Goal: Find specific page/section: Find specific page/section

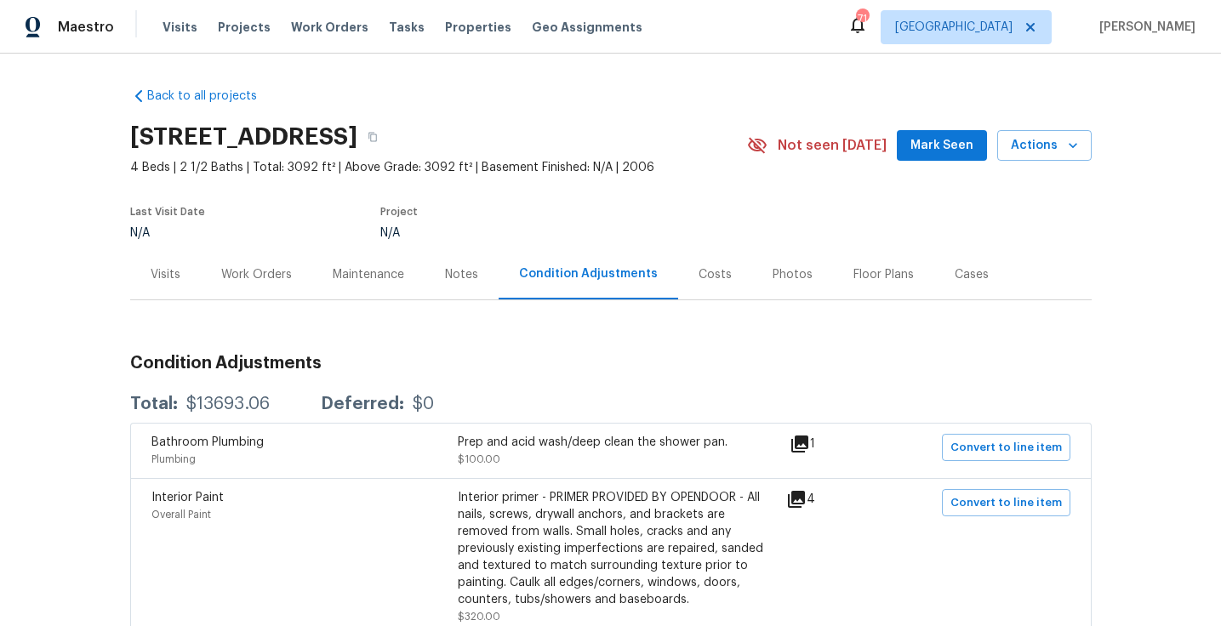
click at [732, 257] on div "Costs" at bounding box center [715, 274] width 74 height 50
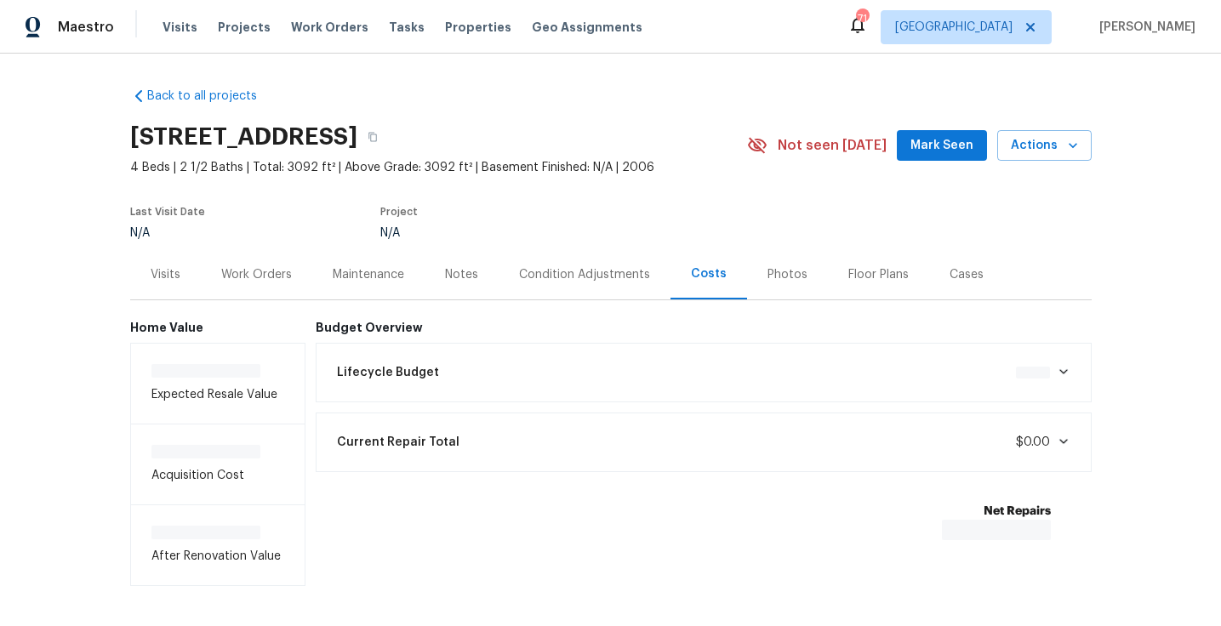
click at [720, 258] on div "Costs" at bounding box center [708, 274] width 77 height 50
click at [632, 367] on div "Lifecycle Budget $13,693.06" at bounding box center [704, 372] width 754 height 37
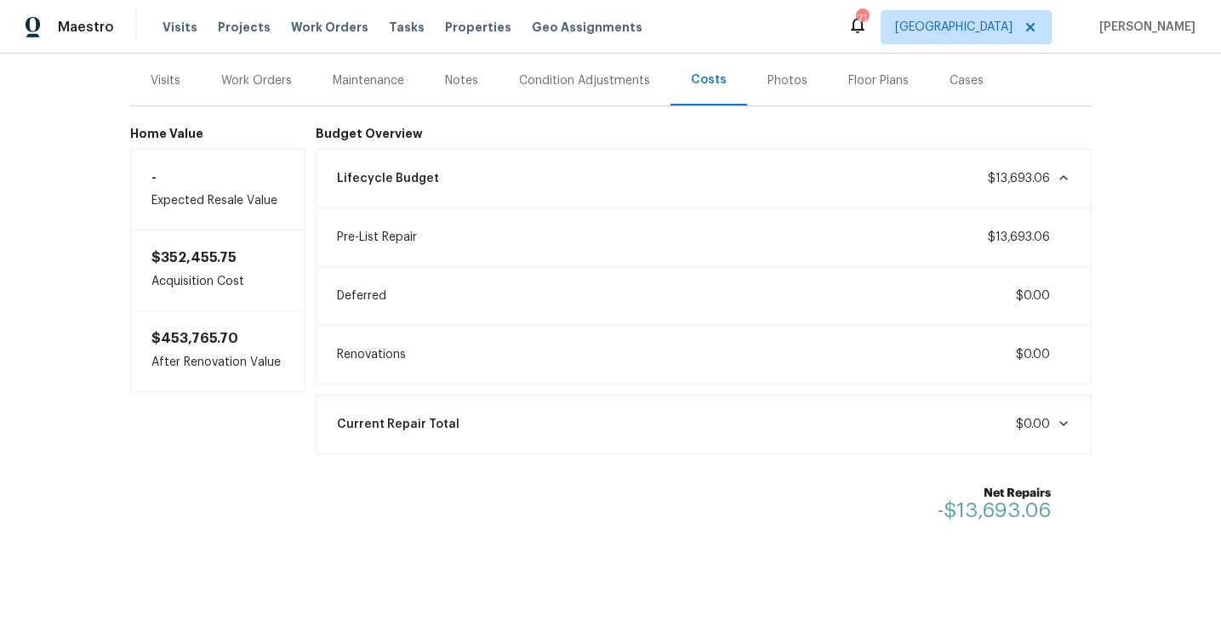
scroll to position [212, 0]
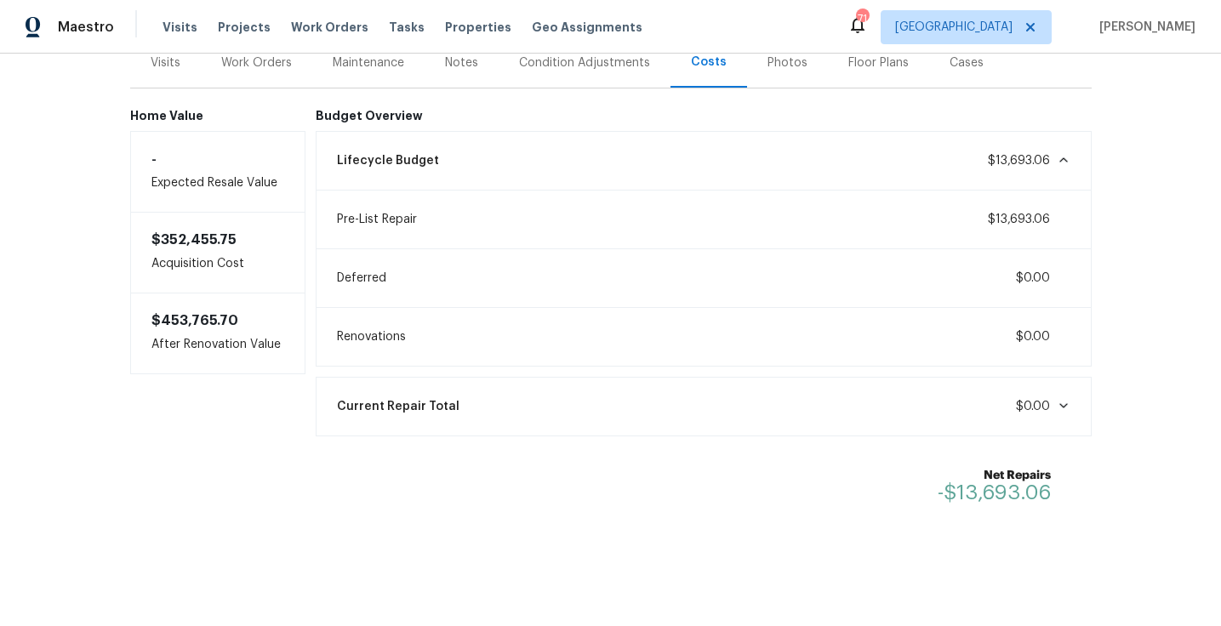
click at [737, 412] on div "Current Repair Total $0.00" at bounding box center [704, 406] width 754 height 37
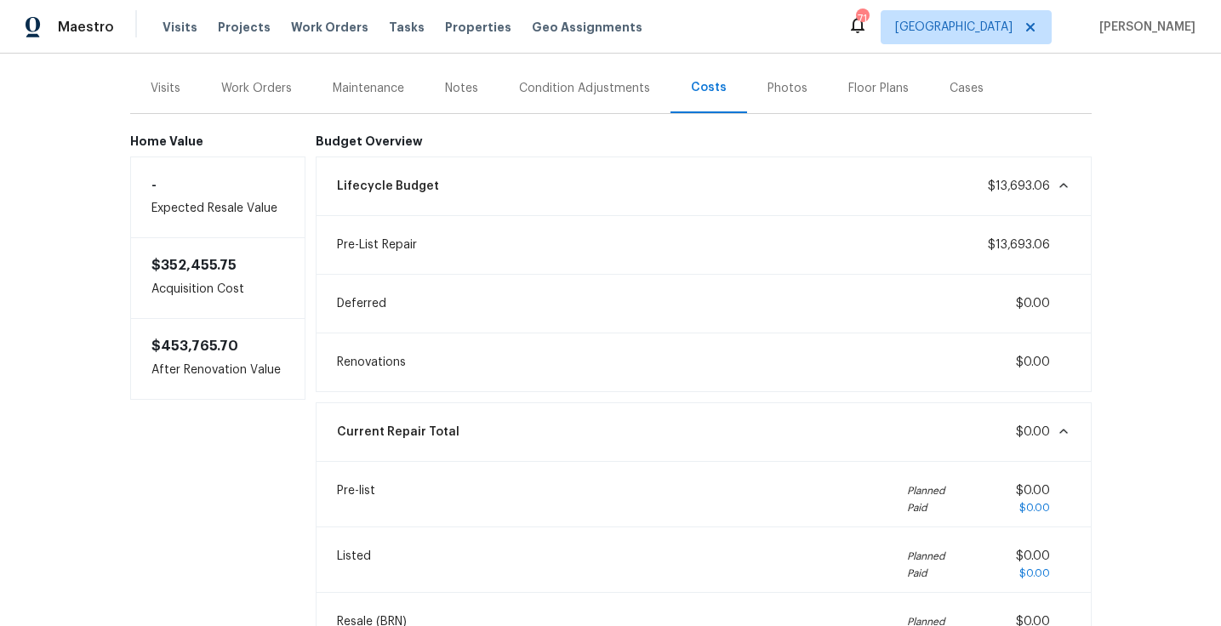
scroll to position [75, 0]
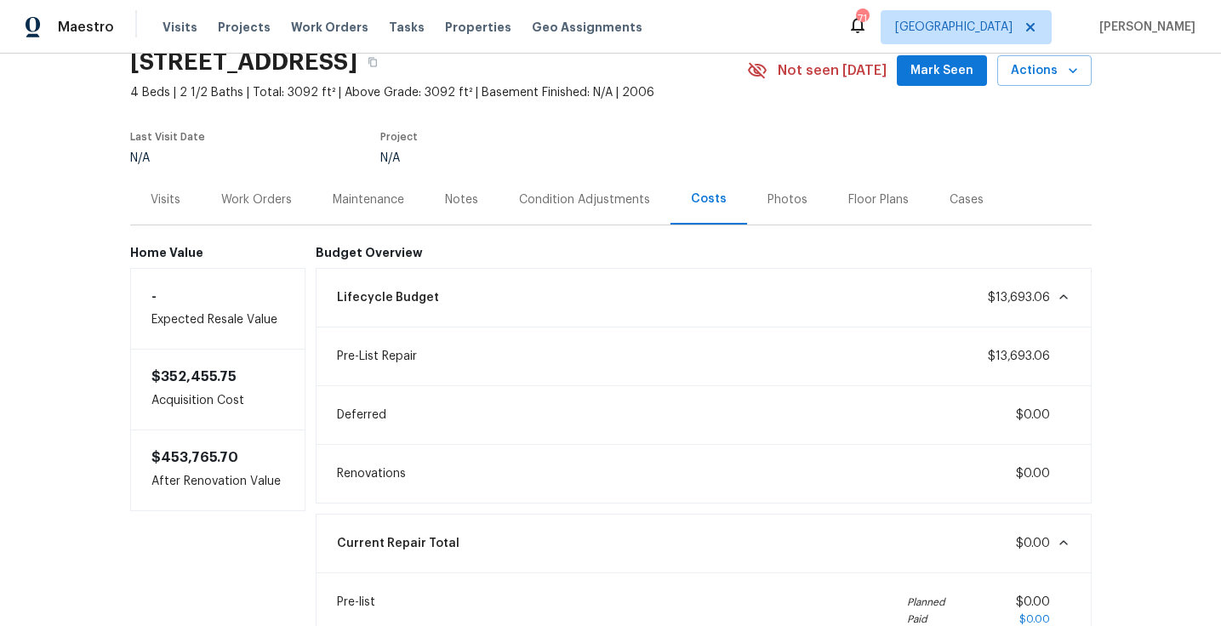
click at [605, 211] on div "Condition Adjustments" at bounding box center [584, 199] width 172 height 50
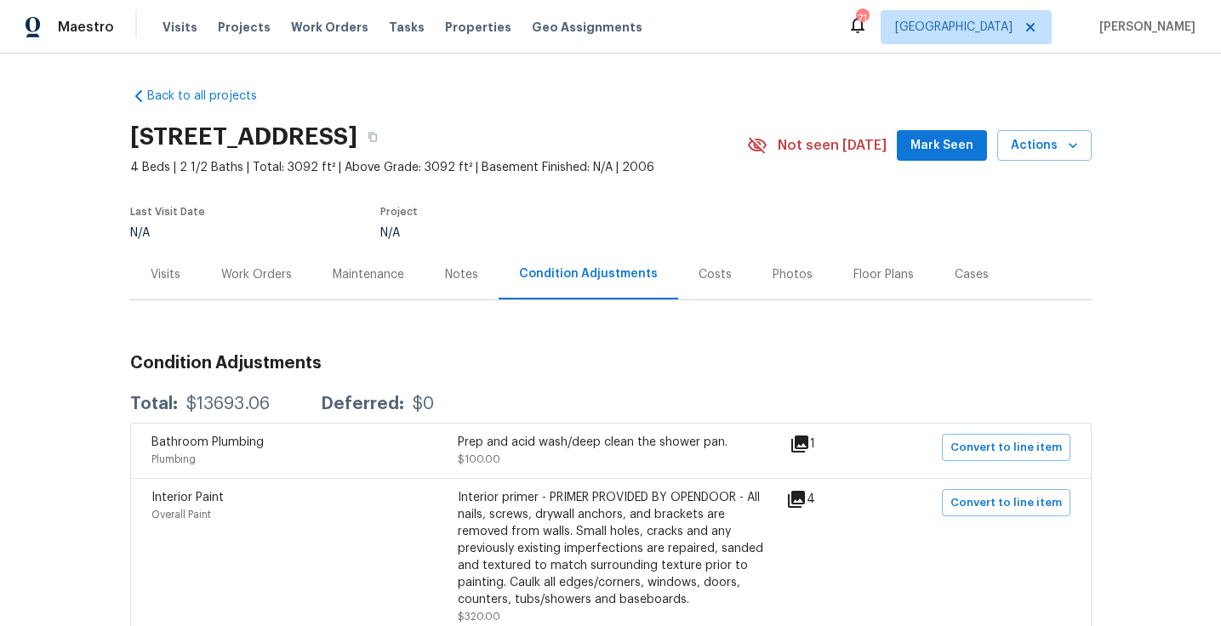
click at [162, 276] on div "Visits" at bounding box center [166, 274] width 30 height 17
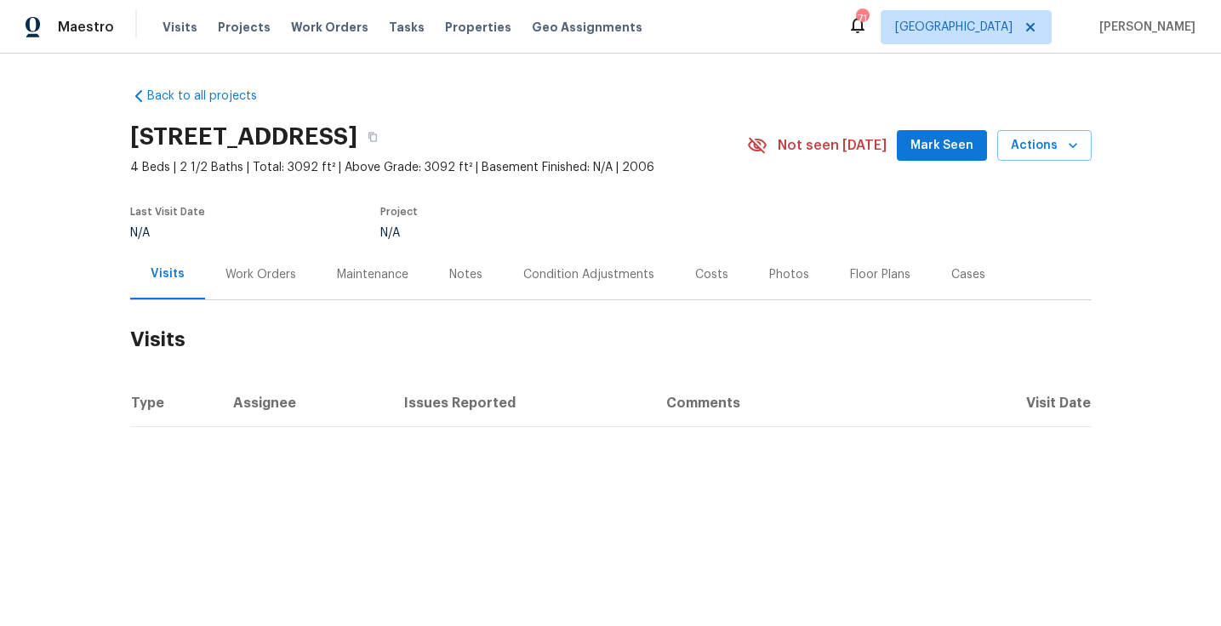
click at [270, 275] on div "Work Orders" at bounding box center [260, 274] width 71 height 17
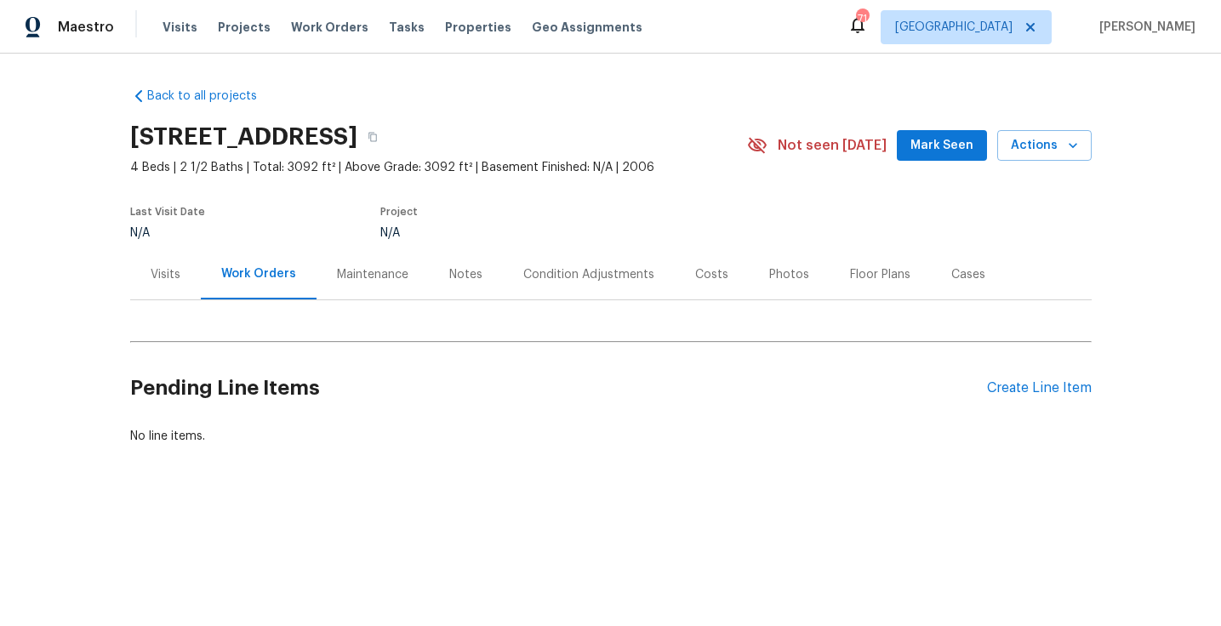
click at [357, 291] on div "Maintenance" at bounding box center [372, 274] width 112 height 50
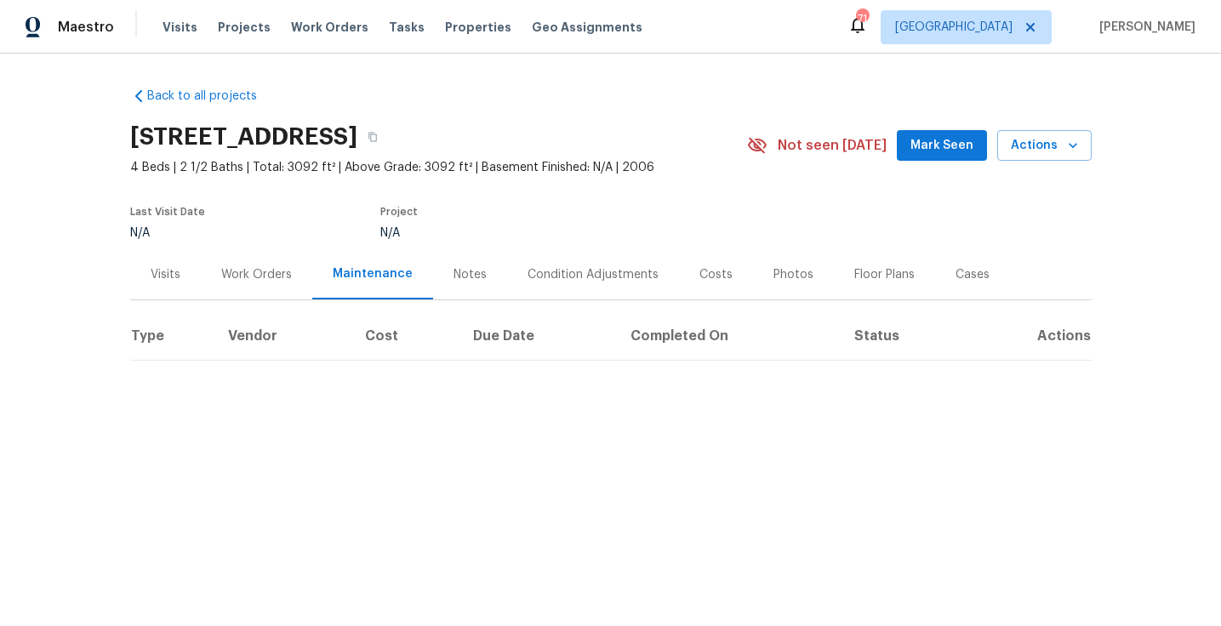
click at [550, 272] on div "Condition Adjustments" at bounding box center [592, 274] width 131 height 17
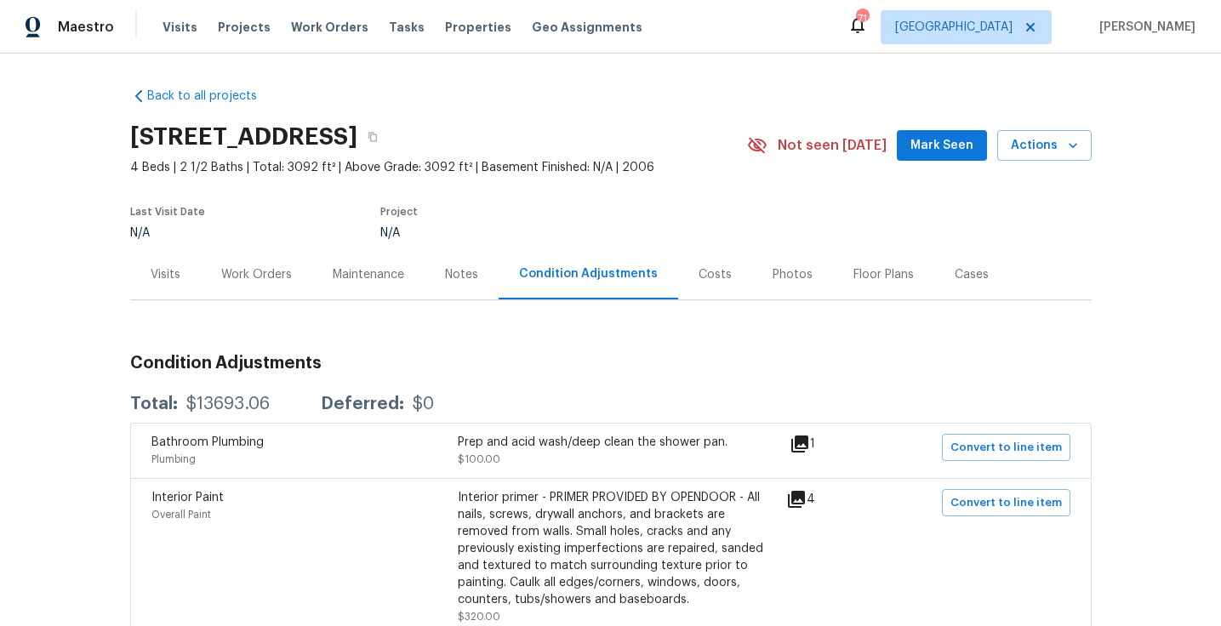
click at [698, 281] on div "Costs" at bounding box center [714, 274] width 33 height 17
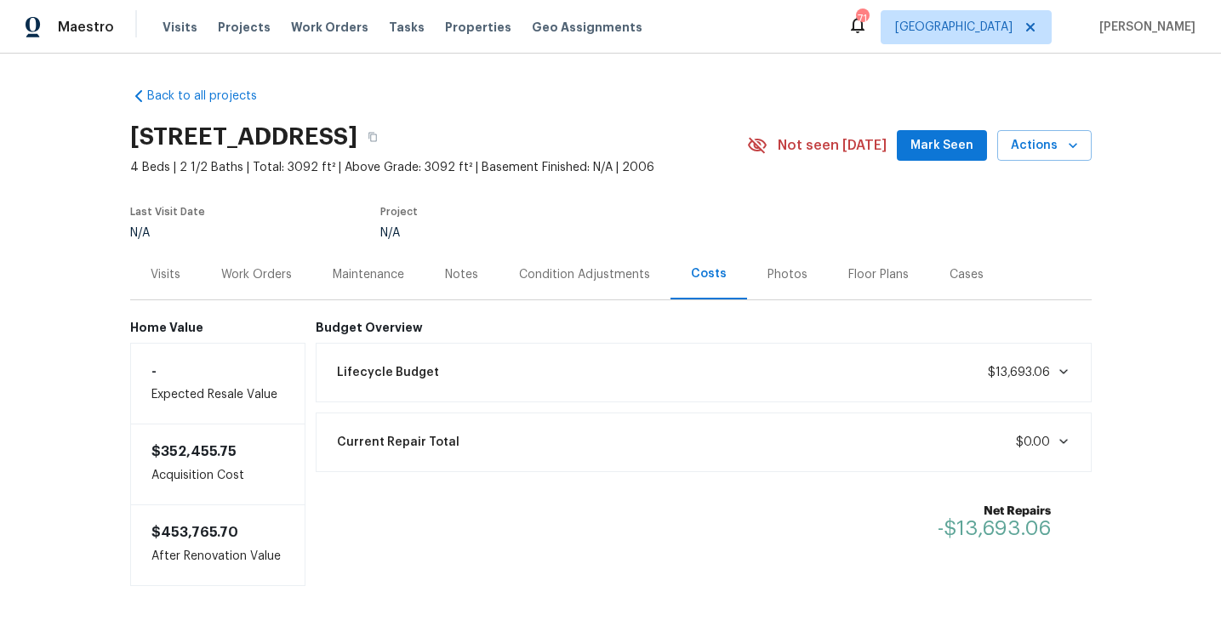
click at [1008, 376] on span "$13,693.06" at bounding box center [1019, 373] width 62 height 12
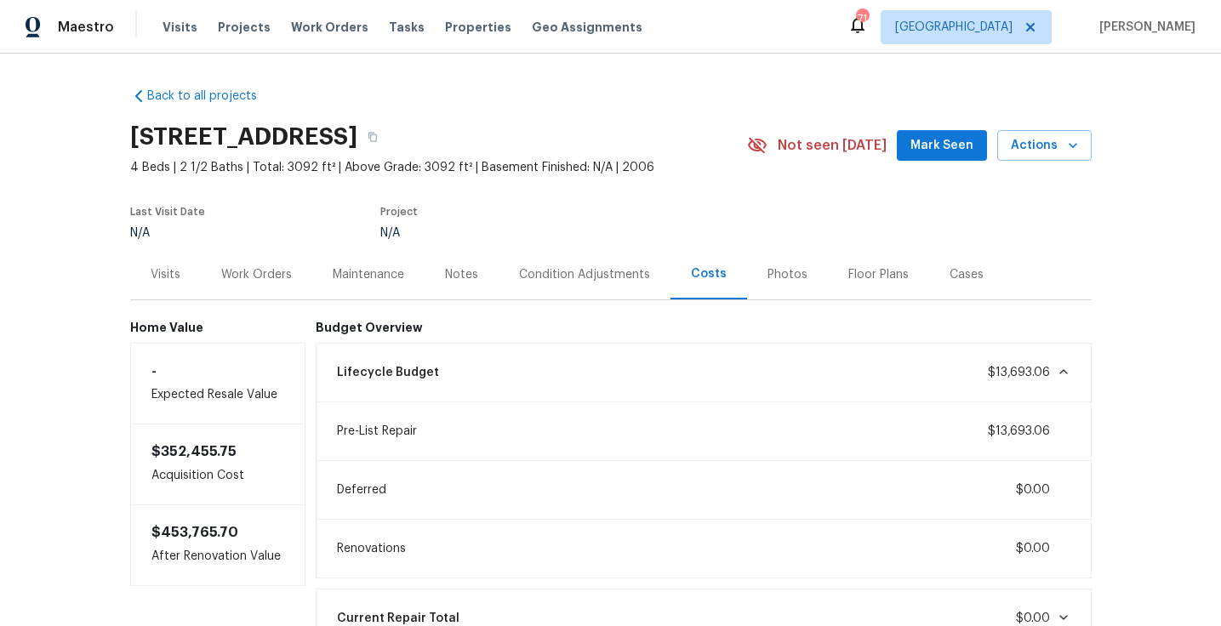
click at [780, 266] on div "Photos" at bounding box center [787, 274] width 40 height 17
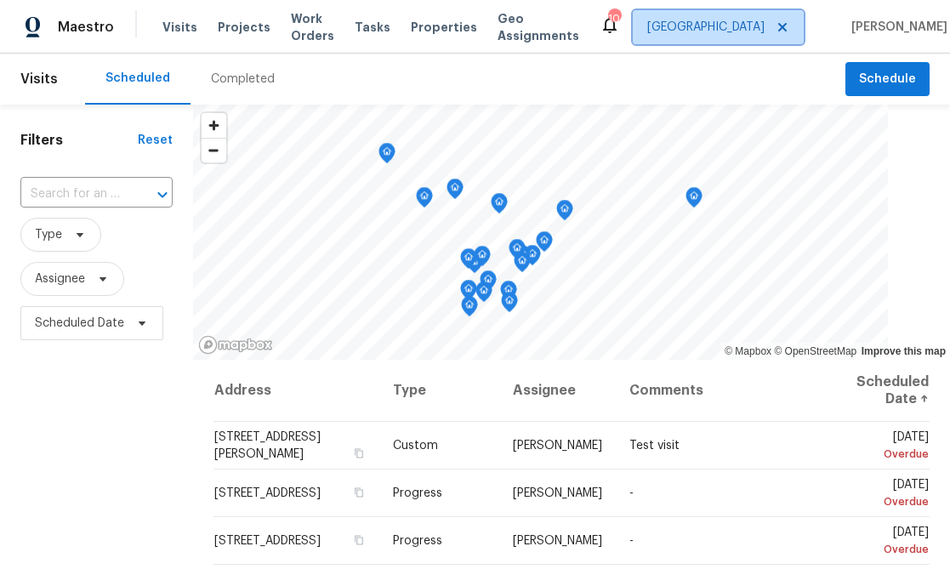
click at [761, 25] on span "[GEOGRAPHIC_DATA]" at bounding box center [705, 27] width 117 height 17
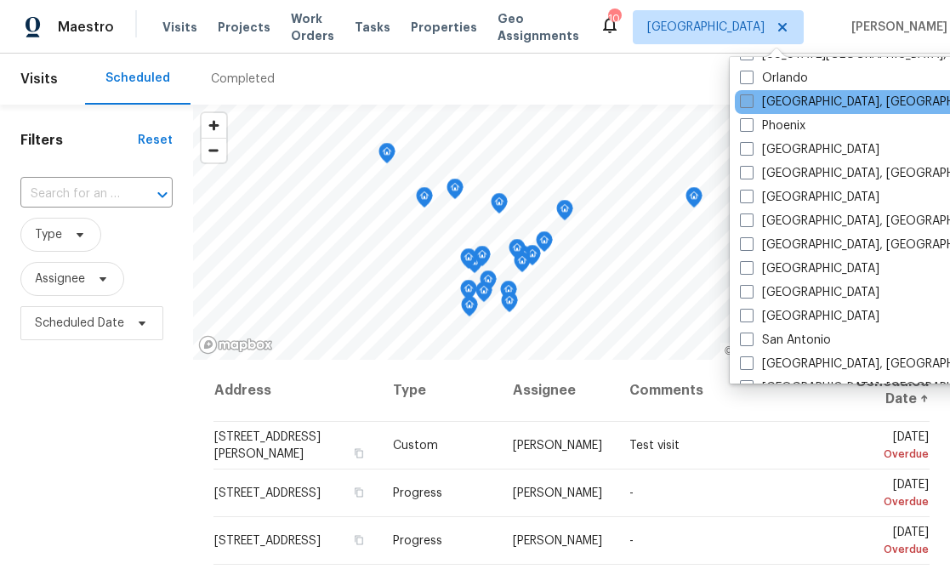
scroll to position [947, 0]
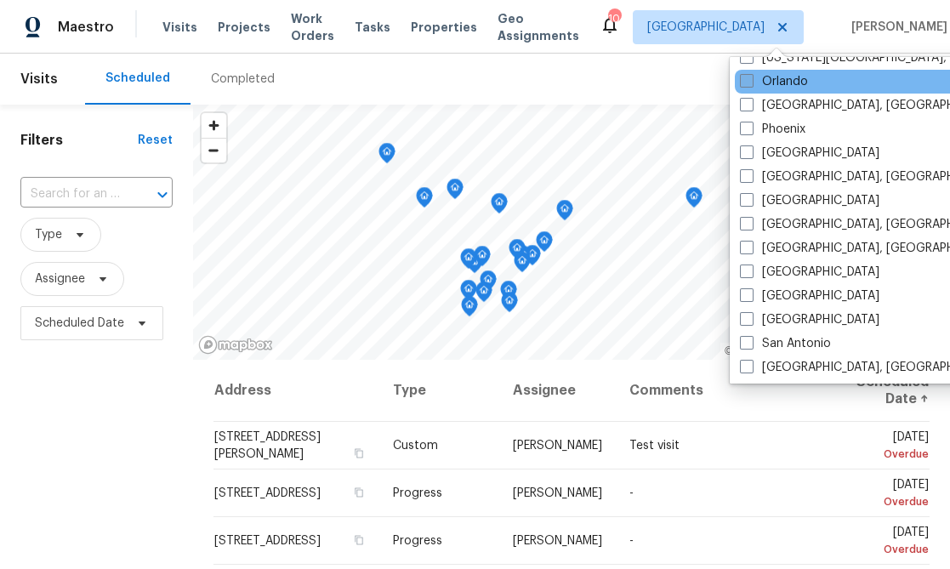
click at [751, 84] on span at bounding box center [747, 81] width 14 height 14
click at [751, 84] on input "Orlando" at bounding box center [745, 78] width 11 height 11
checkbox input "true"
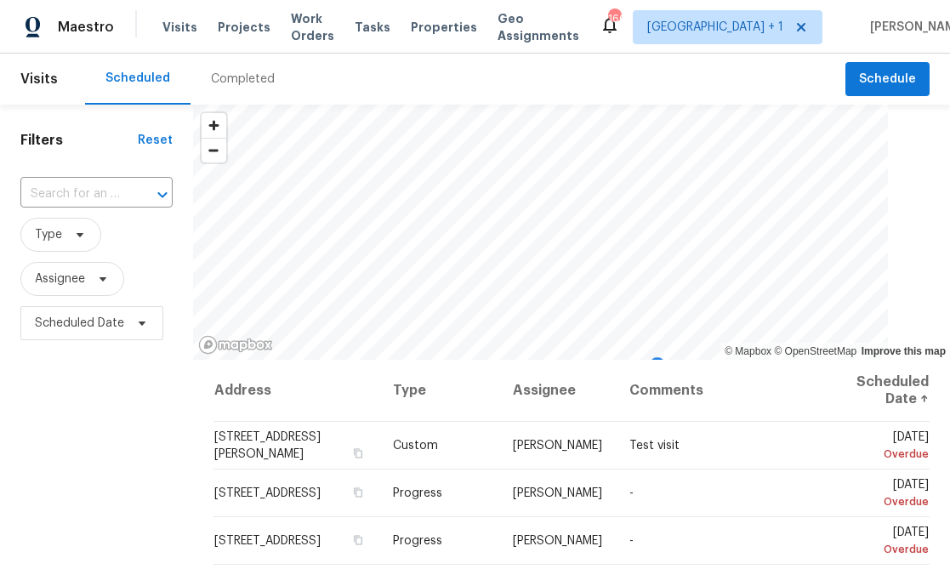
click at [361, 61] on div "Scheduled Completed" at bounding box center [465, 79] width 760 height 51
click at [389, 31] on span "Tasks" at bounding box center [373, 27] width 36 height 12
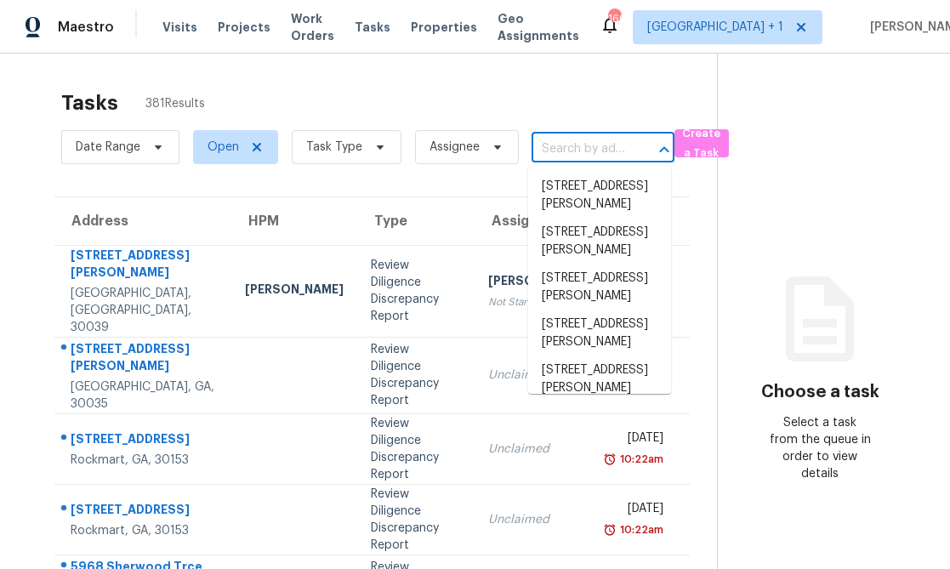
click at [572, 148] on input "text" at bounding box center [579, 149] width 95 height 26
paste input "[STREET_ADDRESS]"
type input "[STREET_ADDRESS]"
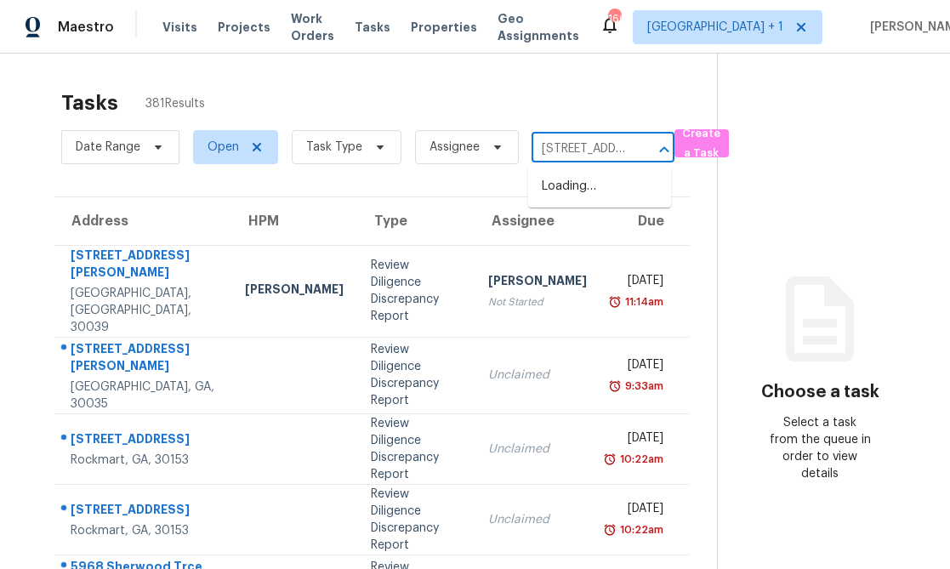
scroll to position [0, 146]
click at [548, 181] on li "9537 Black Walnut Dr, Clermont, FL 34715" at bounding box center [599, 187] width 143 height 28
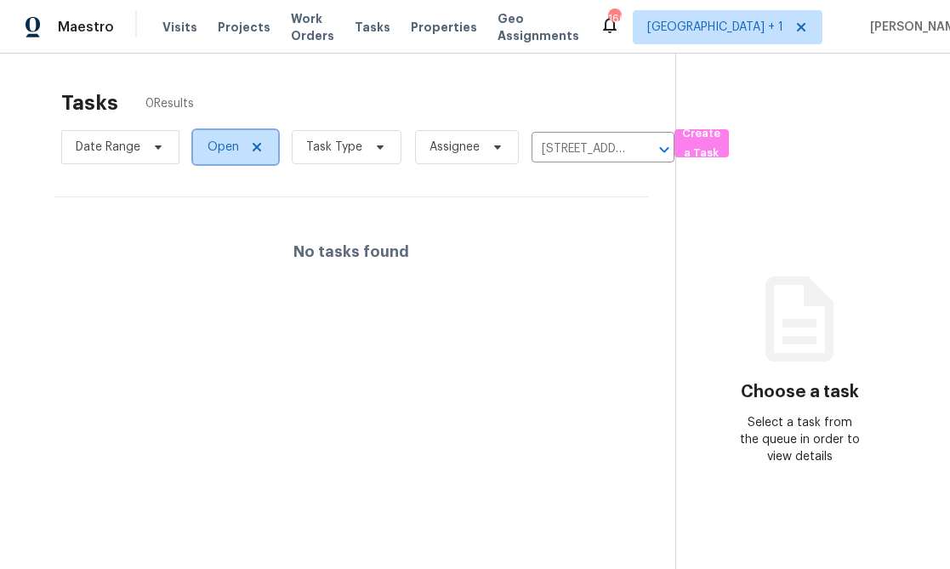
click at [231, 146] on span "Open" at bounding box center [223, 147] width 31 height 17
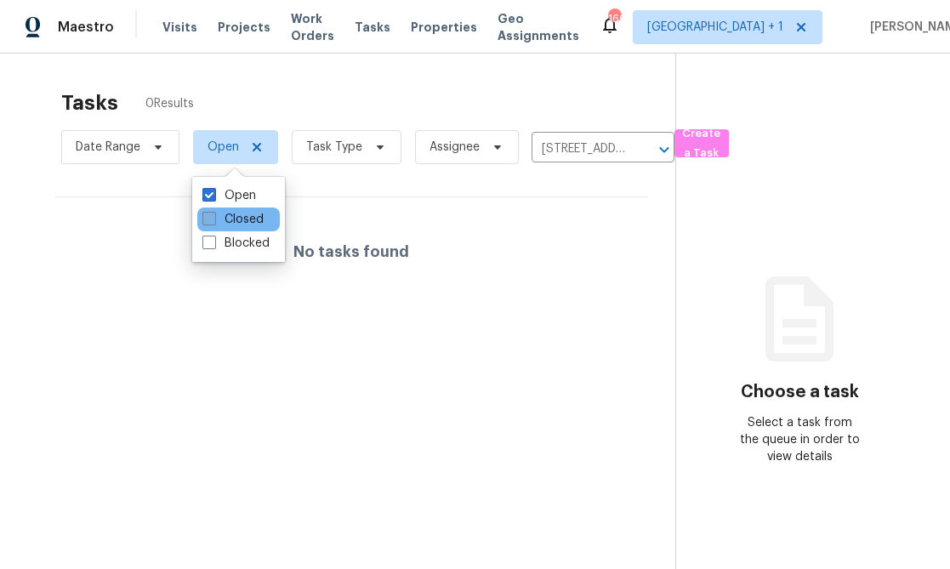
click at [234, 215] on label "Closed" at bounding box center [232, 219] width 61 height 17
click at [213, 215] on input "Closed" at bounding box center [207, 216] width 11 height 11
checkbox input "true"
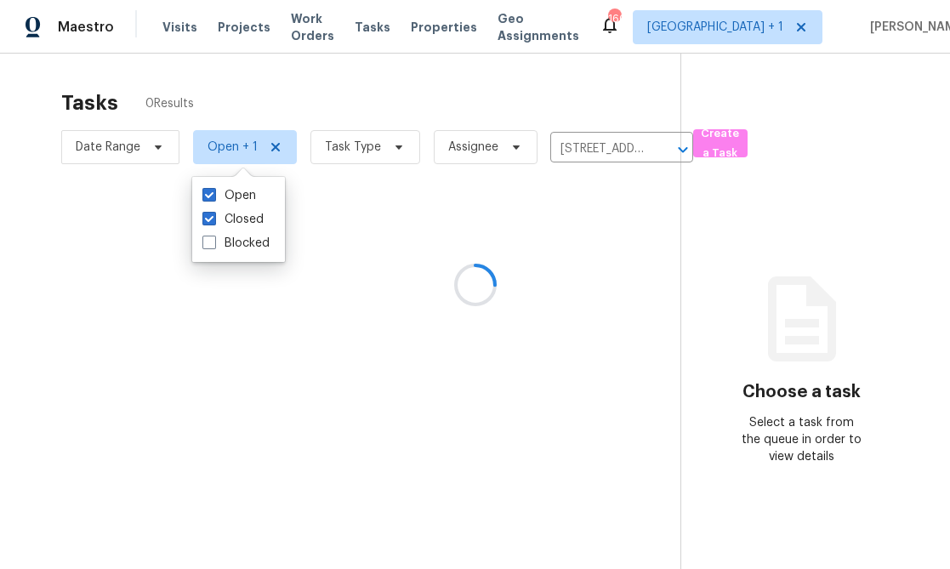
click at [295, 100] on div "Tasks 0 Results" at bounding box center [370, 103] width 619 height 44
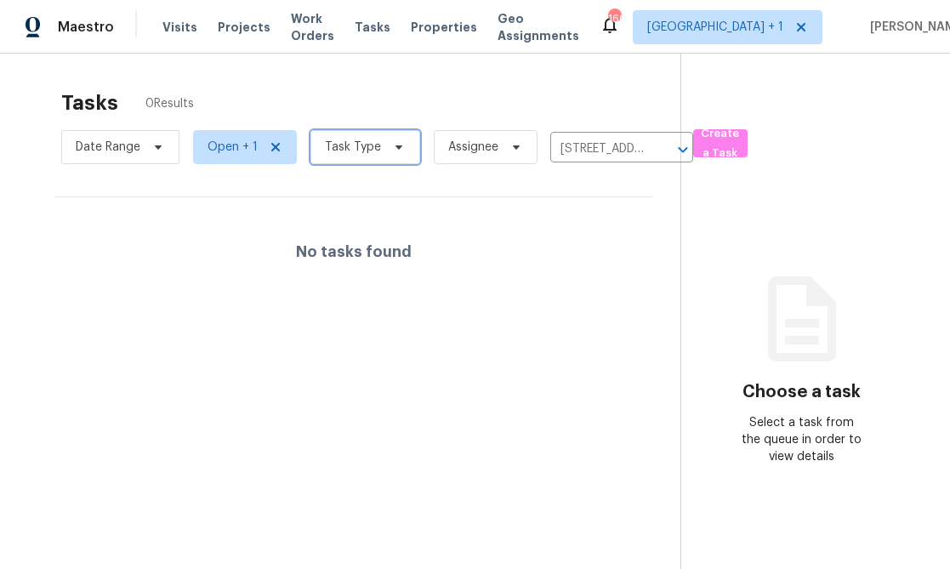
click at [357, 145] on span "Task Type" at bounding box center [353, 147] width 56 height 17
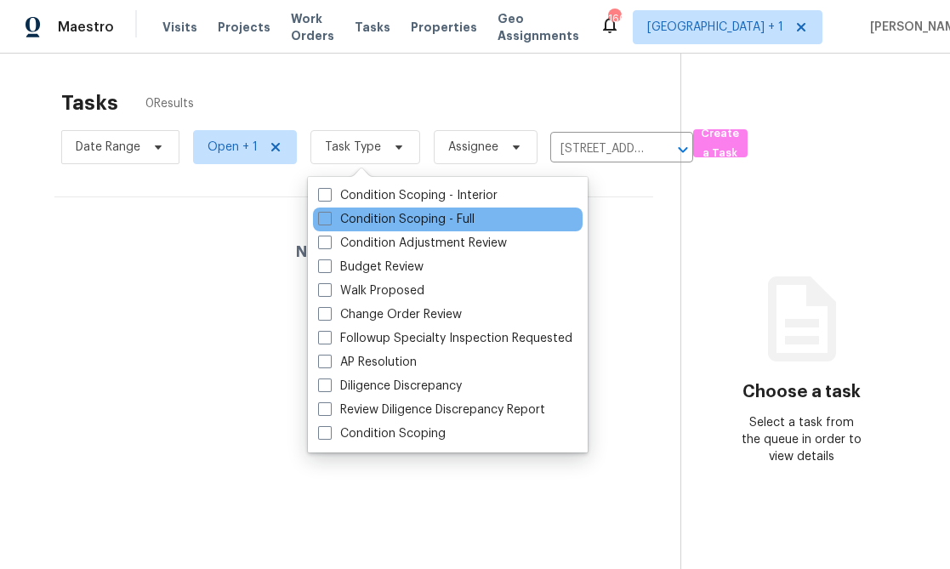
click at [316, 219] on div "Condition Scoping - Full" at bounding box center [448, 220] width 270 height 24
click at [322, 218] on span at bounding box center [325, 219] width 14 height 14
click at [322, 218] on input "Condition Scoping - Full" at bounding box center [323, 216] width 11 height 11
checkbox input "true"
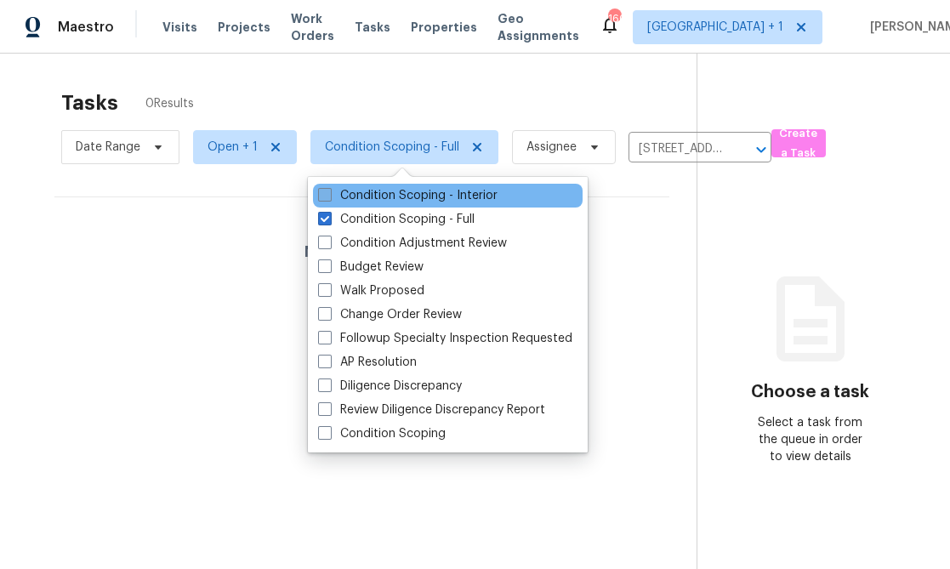
click at [325, 196] on span at bounding box center [325, 195] width 14 height 14
click at [325, 196] on input "Condition Scoping - Interior" at bounding box center [323, 192] width 11 height 11
checkbox input "true"
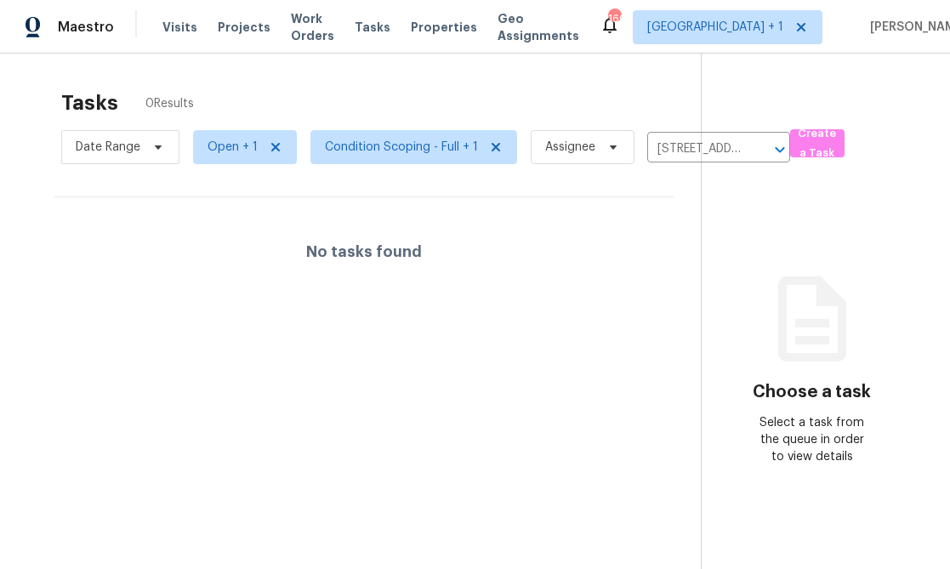
click at [378, 100] on div "Tasks 0 Results" at bounding box center [381, 103] width 640 height 44
